Goal: Register for event/course

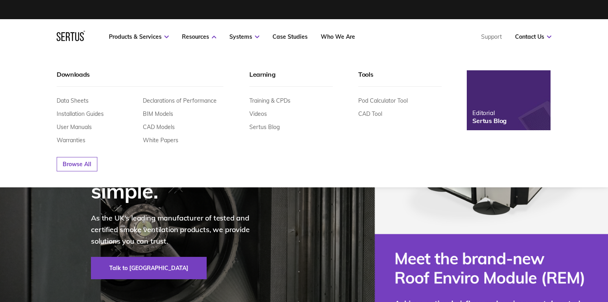
click at [262, 97] on link "Training & CPDs" at bounding box center [269, 100] width 41 height 7
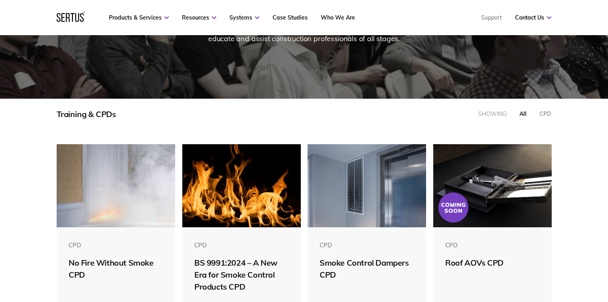
scroll to position [160, 0]
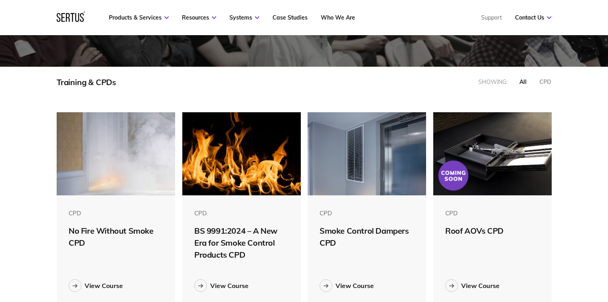
click at [351, 155] on img at bounding box center [367, 153] width 118 height 83
